Goal: Information Seeking & Learning: Check status

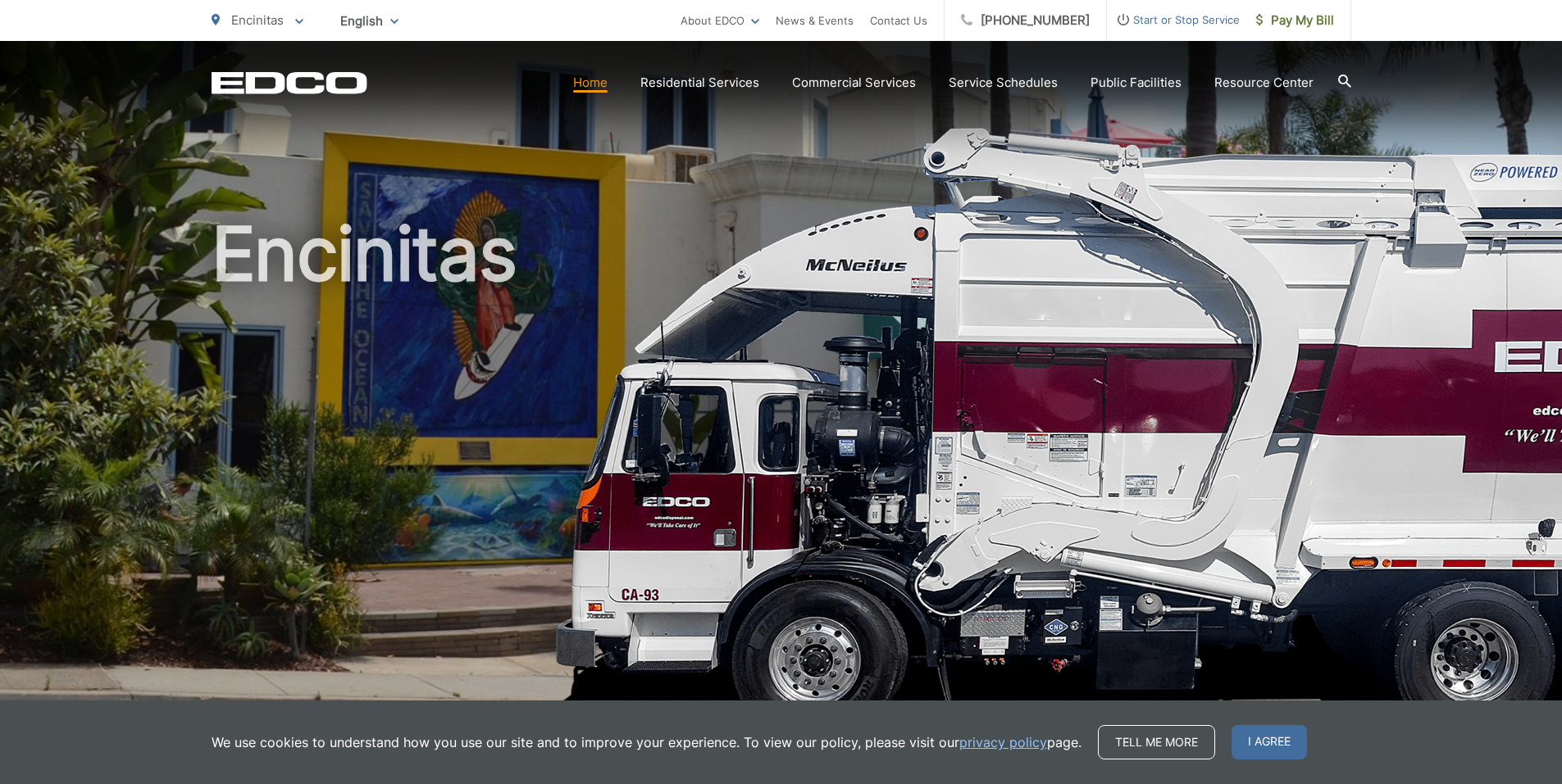
click at [1007, 70] on section "Home Residential Services Curbside Pickup Recycling Organic Recycling Trash Hou…" at bounding box center [859, 82] width 984 height 31
click at [1005, 83] on link "Service Schedules" at bounding box center [1003, 83] width 109 height 20
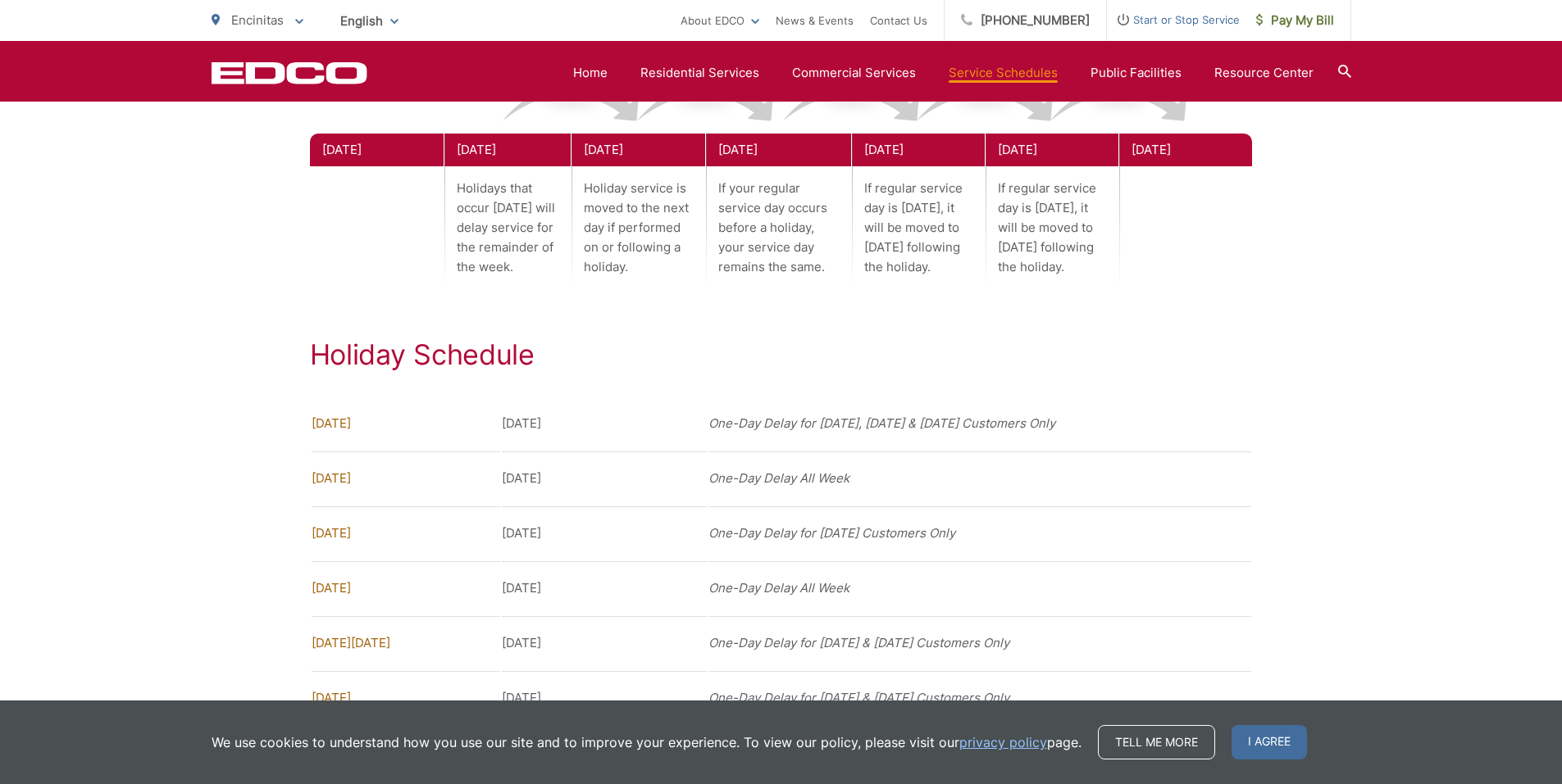
scroll to position [1065, 0]
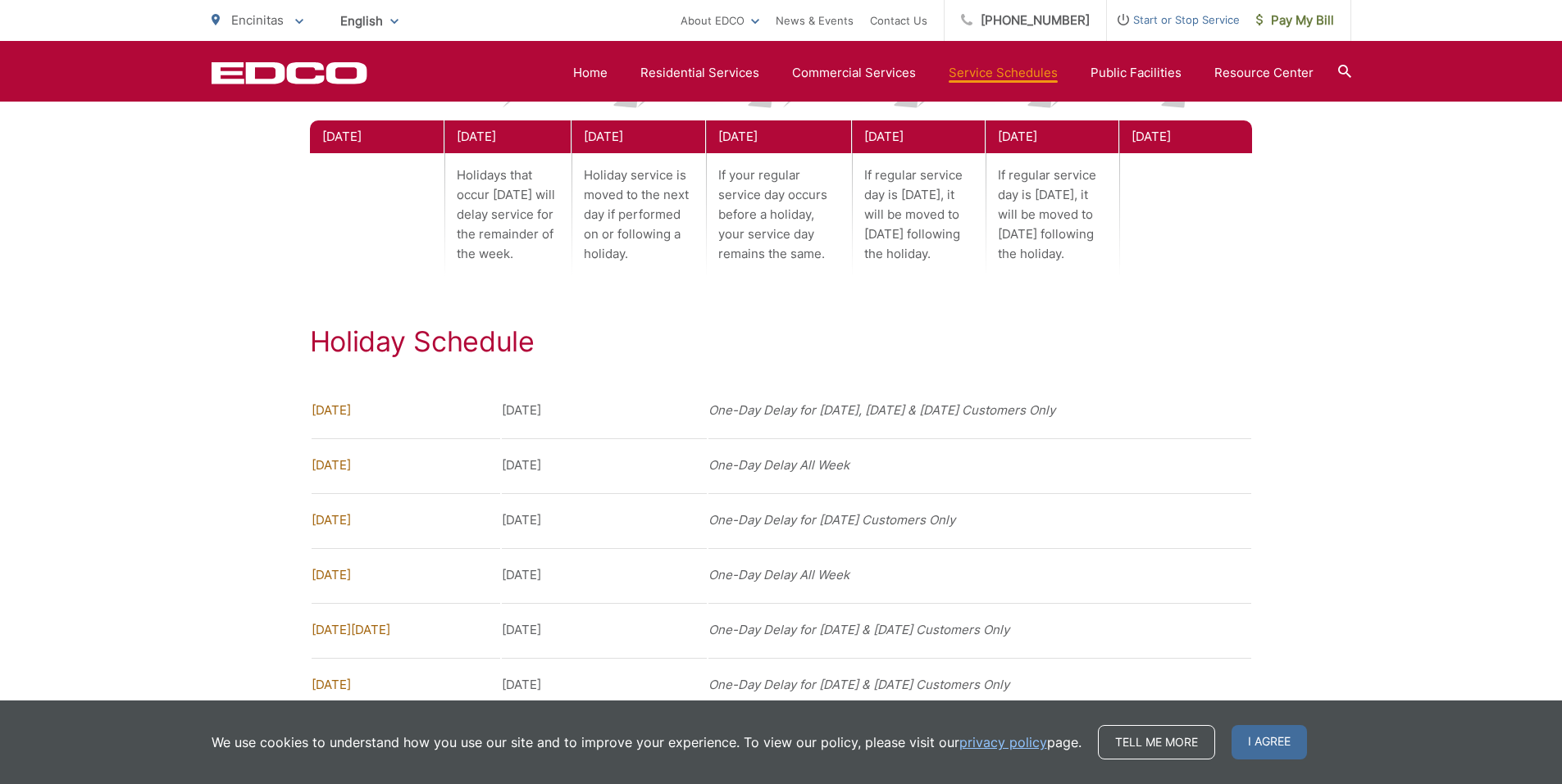
drag, startPoint x: 1076, startPoint y: 256, endPoint x: 994, endPoint y: 162, distance: 124.7
click at [994, 162] on p "If regular service day is Friday, it will be moved to Saturday following the ho…" at bounding box center [1052, 215] width 133 height 123
click at [1068, 170] on p "If regular service day is Friday, it will be moved to Saturday following the ho…" at bounding box center [1052, 215] width 133 height 123
click at [1057, 244] on p "If regular service day is Friday, it will be moved to Saturday following the ho…" at bounding box center [1052, 215] width 133 height 123
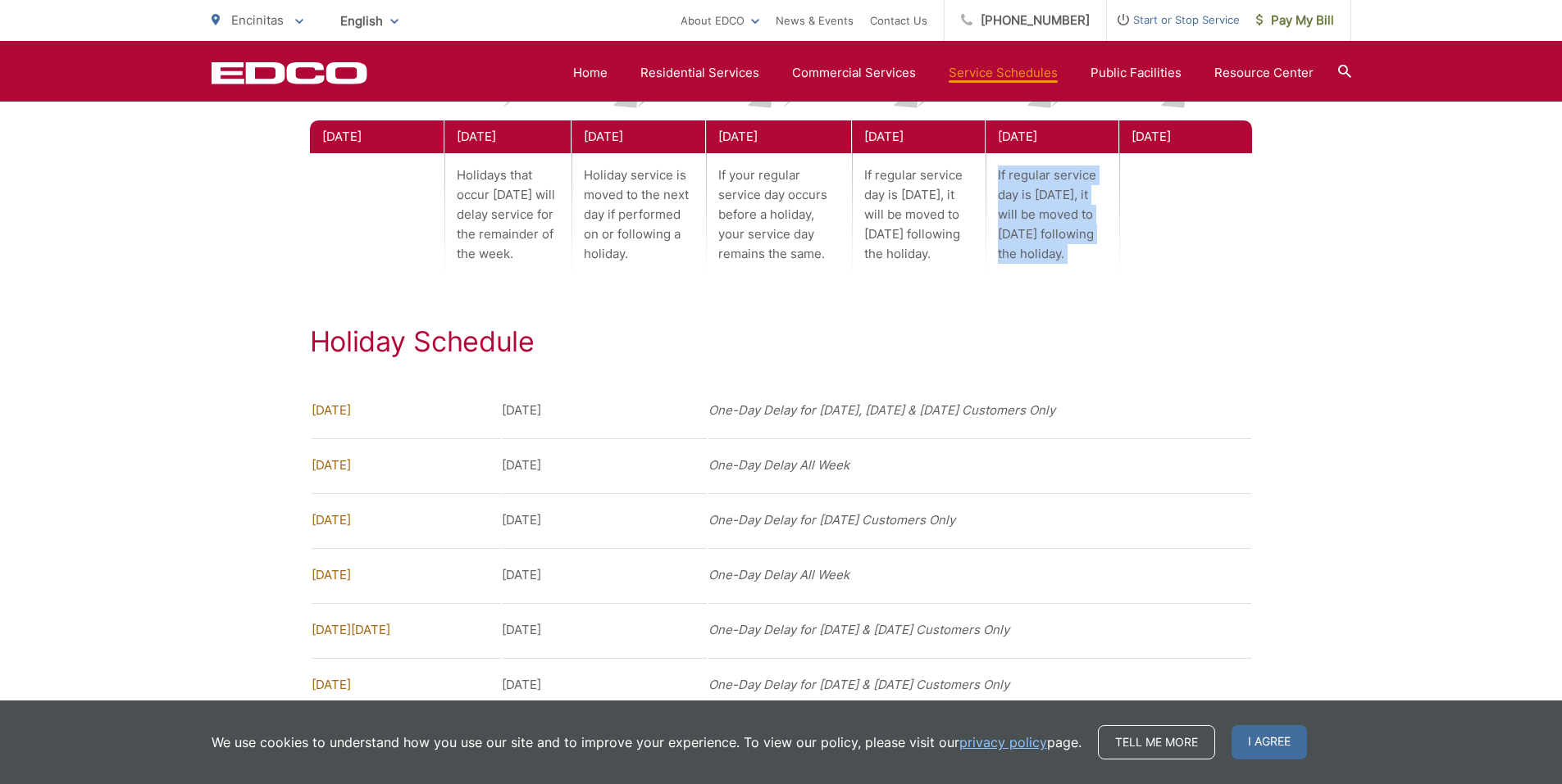
click at [1057, 244] on p "If regular service day is Friday, it will be moved to Saturday following the ho…" at bounding box center [1052, 215] width 133 height 123
click at [814, 579] on td "One-Day Delay All Week" at bounding box center [980, 575] width 543 height 53
